Goal: Task Accomplishment & Management: Manage account settings

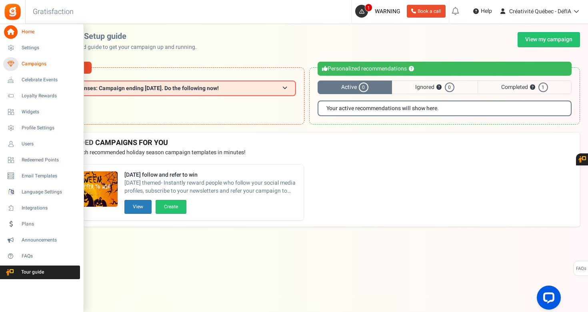
click at [36, 59] on link "Campaigns" at bounding box center [41, 64] width 77 height 14
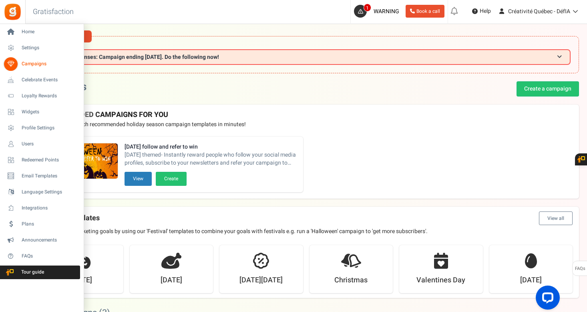
click at [38, 64] on span "Campaigns" at bounding box center [50, 63] width 56 height 7
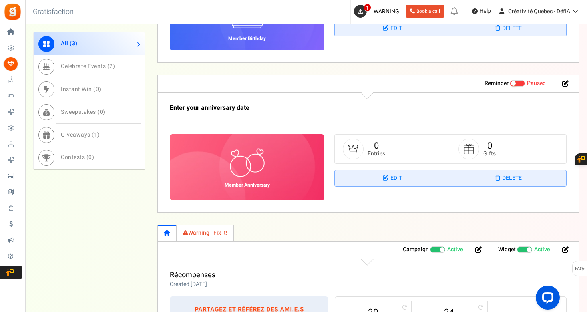
scroll to position [545, 0]
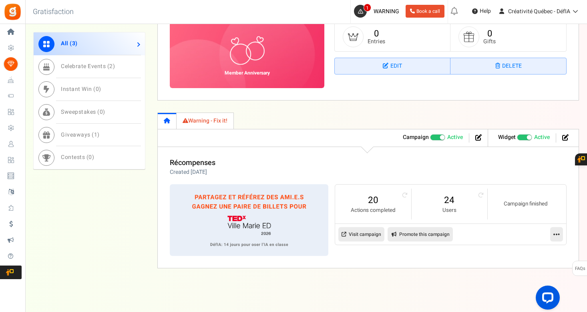
click at [557, 234] on icon at bounding box center [556, 233] width 6 height 7
click at [372, 207] on small "Actions completed" at bounding box center [373, 210] width 60 height 8
click at [373, 199] on link "20" at bounding box center [373, 200] width 60 height 13
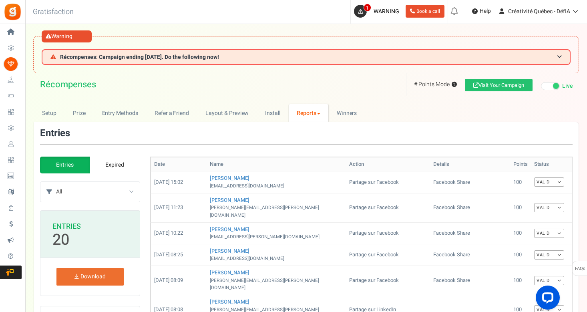
click at [510, 165] on th "Points" at bounding box center [520, 164] width 21 height 14
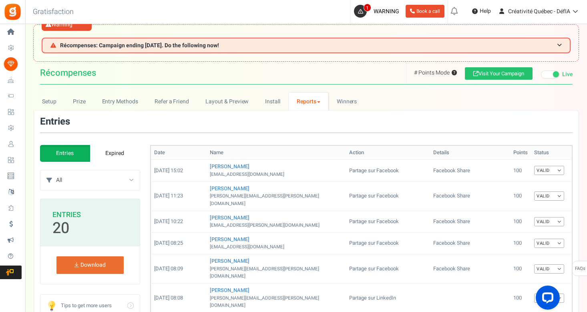
scroll to position [13, 0]
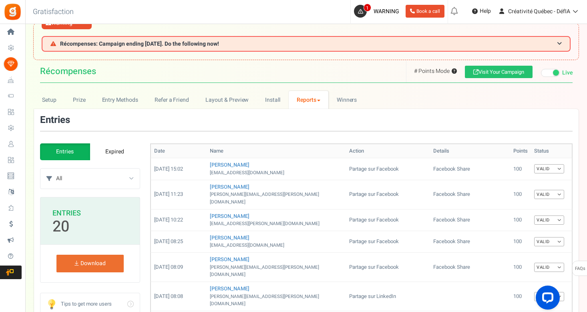
click at [130, 176] on select "All User Signup Réfère un.e collègue Partage sur LinkedIn Partage sur Facebook …" at bounding box center [98, 178] width 84 height 20
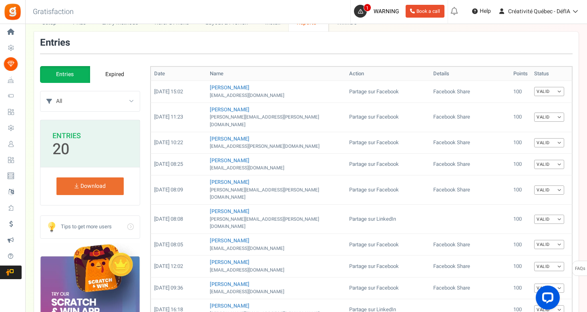
scroll to position [91, 0]
click at [93, 183] on link "Download" at bounding box center [89, 186] width 67 height 18
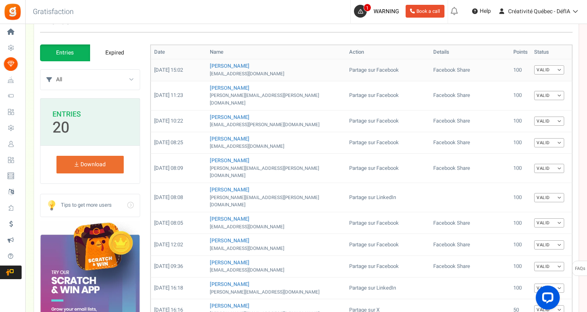
scroll to position [110, 0]
